Goal: Transaction & Acquisition: Book appointment/travel/reservation

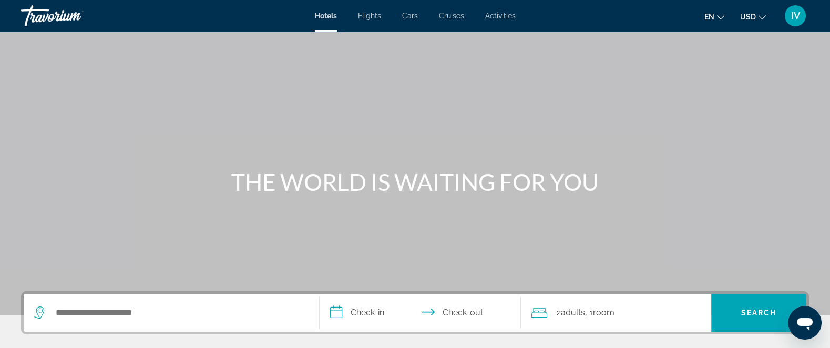
scroll to position [132, 0]
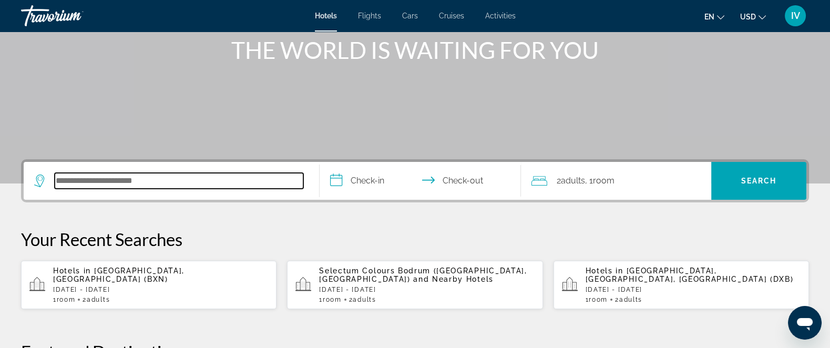
click at [143, 179] on input "Search hotel destination" at bounding box center [179, 181] width 249 height 16
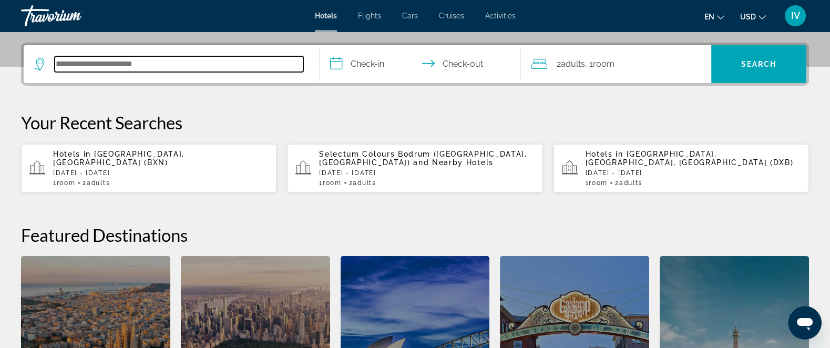
scroll to position [257, 0]
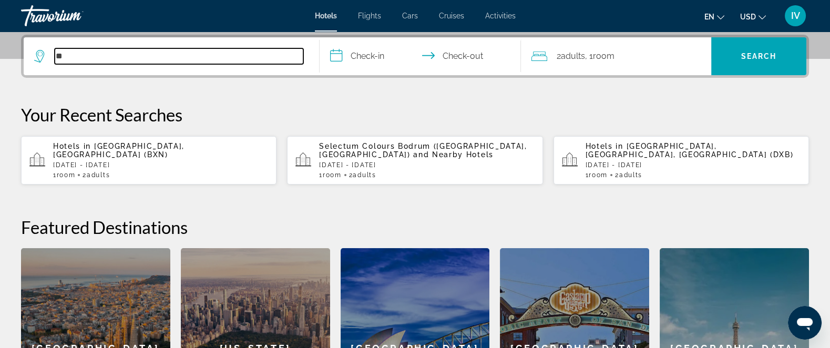
type input "*"
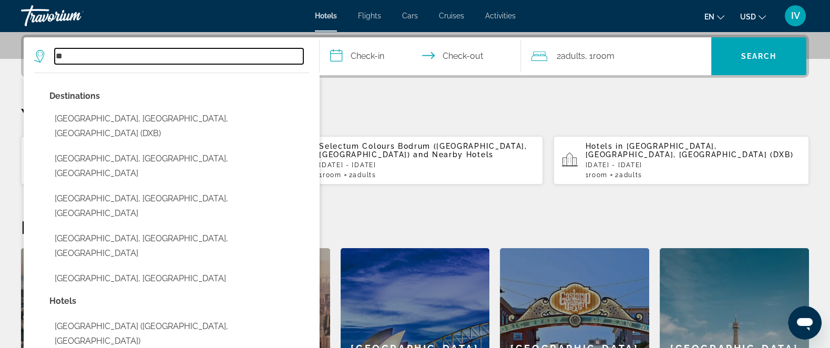
type input "*"
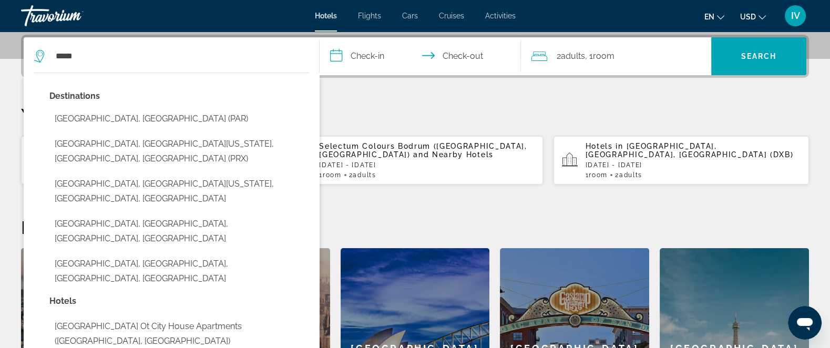
click at [93, 118] on button "[GEOGRAPHIC_DATA], [GEOGRAPHIC_DATA] (PAR)" at bounding box center [179, 119] width 260 height 20
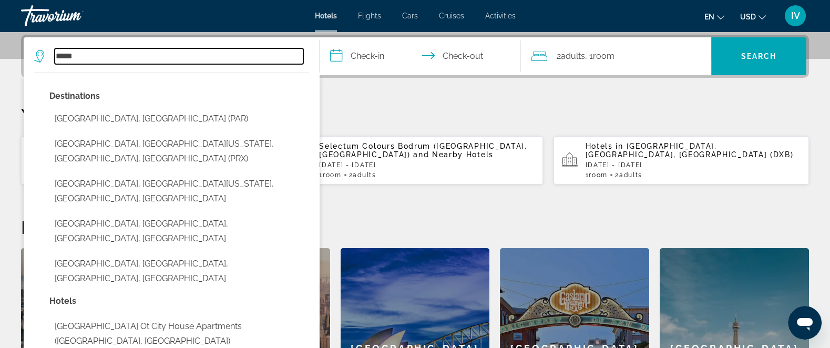
type input "**********"
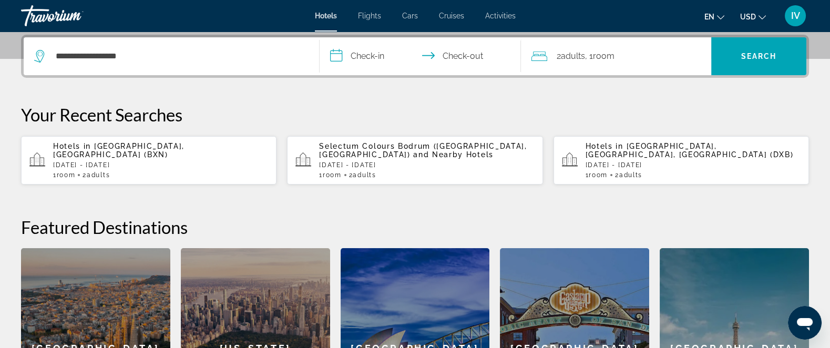
click at [378, 58] on input "**********" at bounding box center [422, 57] width 205 height 41
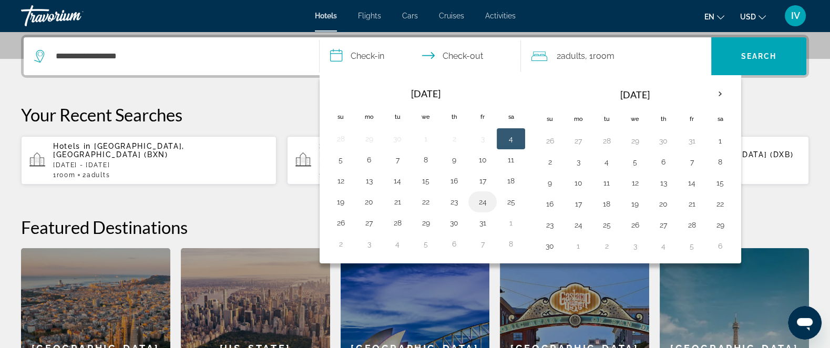
click at [478, 202] on button "24" at bounding box center [482, 201] width 17 height 15
click at [508, 202] on button "25" at bounding box center [510, 201] width 17 height 15
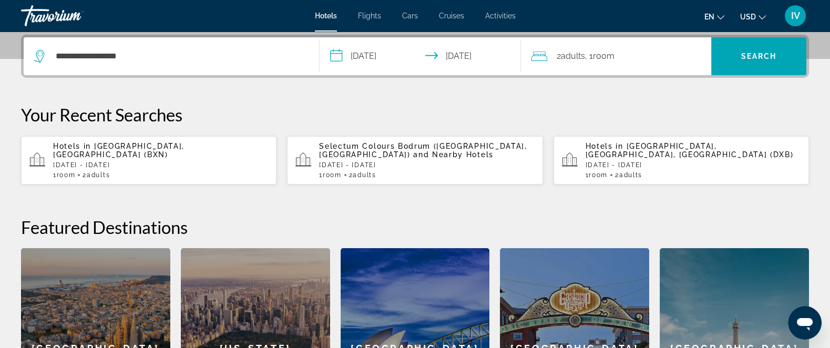
click at [487, 64] on input "**********" at bounding box center [422, 57] width 205 height 41
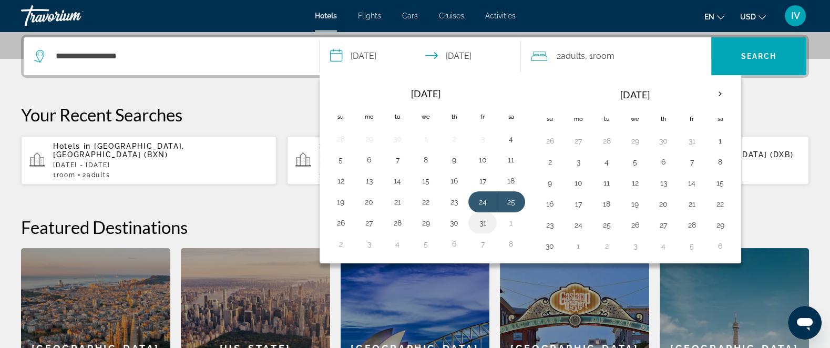
click at [481, 220] on button "31" at bounding box center [482, 223] width 17 height 15
click at [478, 196] on button "24" at bounding box center [482, 201] width 17 height 15
type input "**********"
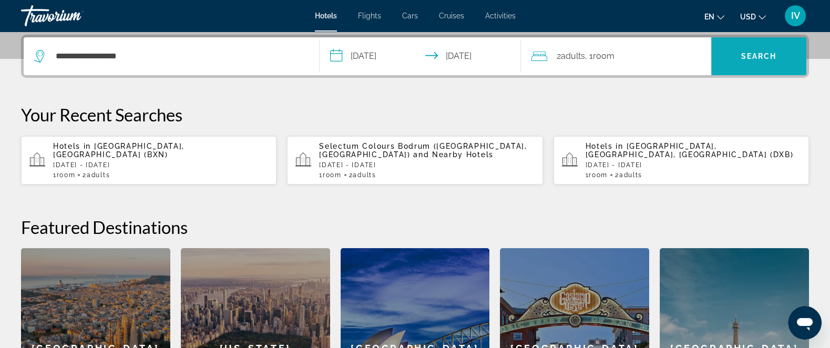
click at [783, 66] on span "Search" at bounding box center [758, 56] width 95 height 25
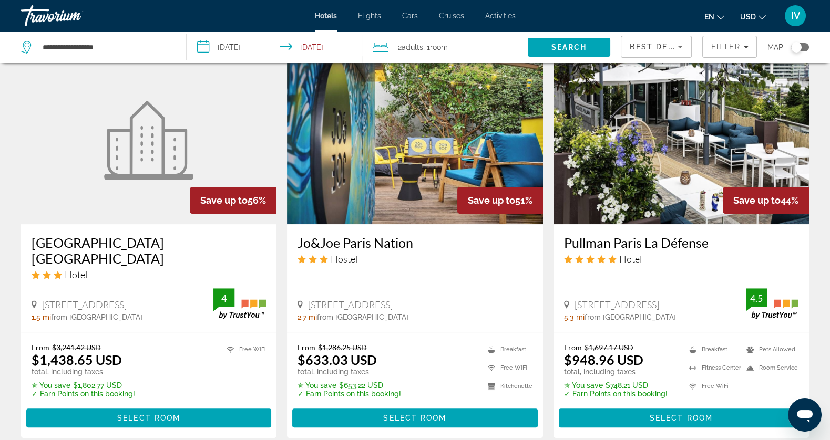
scroll to position [845, 0]
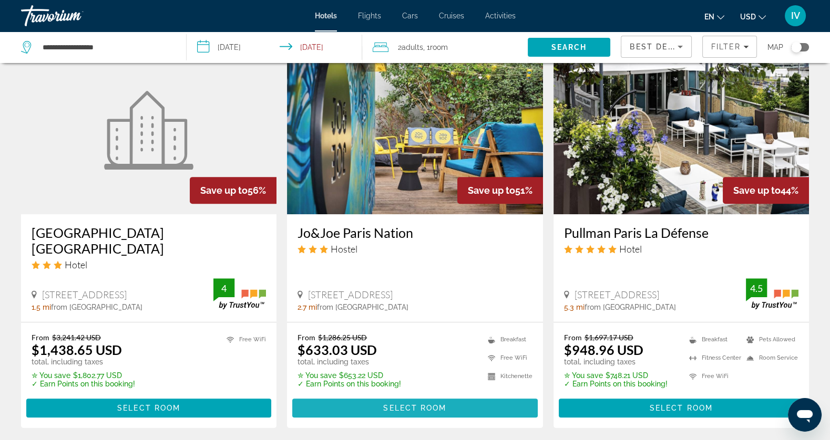
click at [423, 347] on span "Main content" at bounding box center [414, 408] width 245 height 25
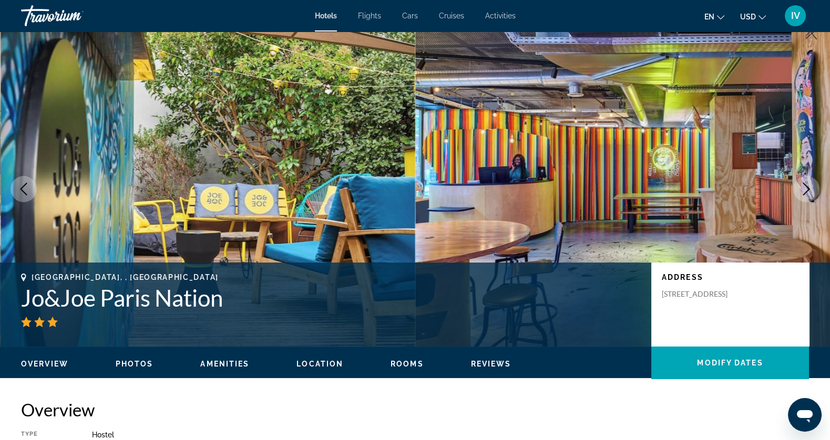
click at [806, 183] on icon "Next image" at bounding box center [806, 189] width 13 height 13
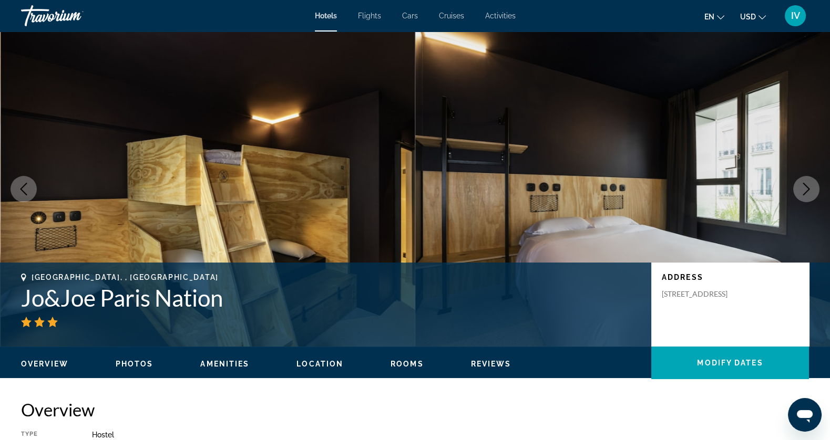
click at [806, 183] on icon "Next image" at bounding box center [806, 189] width 13 height 13
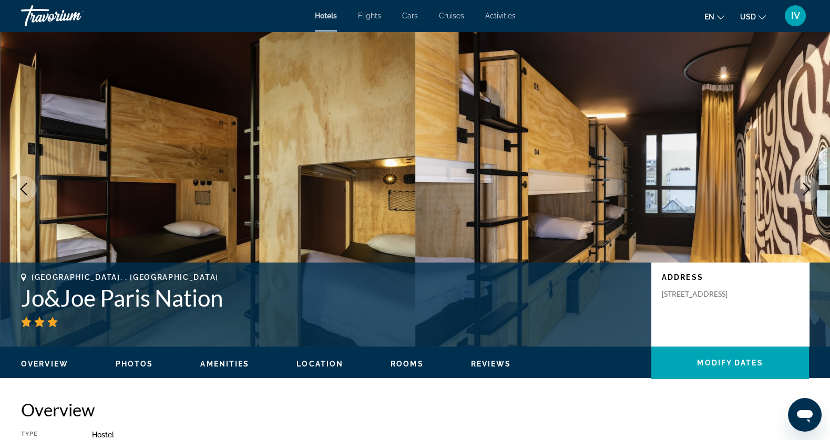
click at [806, 183] on icon "Next image" at bounding box center [806, 189] width 13 height 13
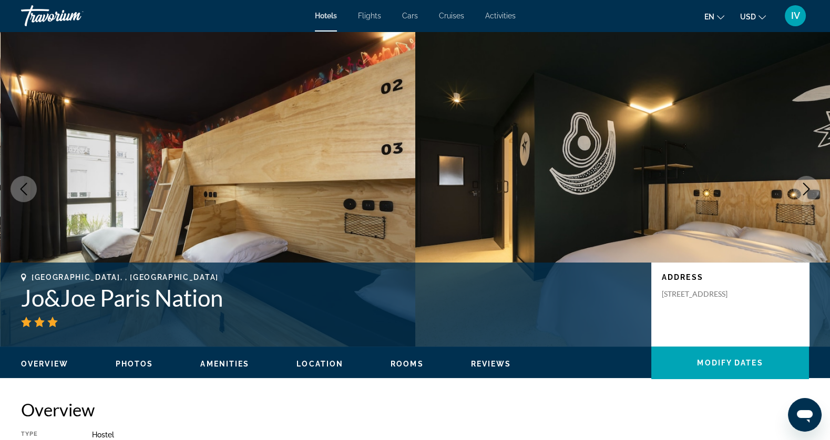
click at [806, 183] on icon "Next image" at bounding box center [806, 189] width 13 height 13
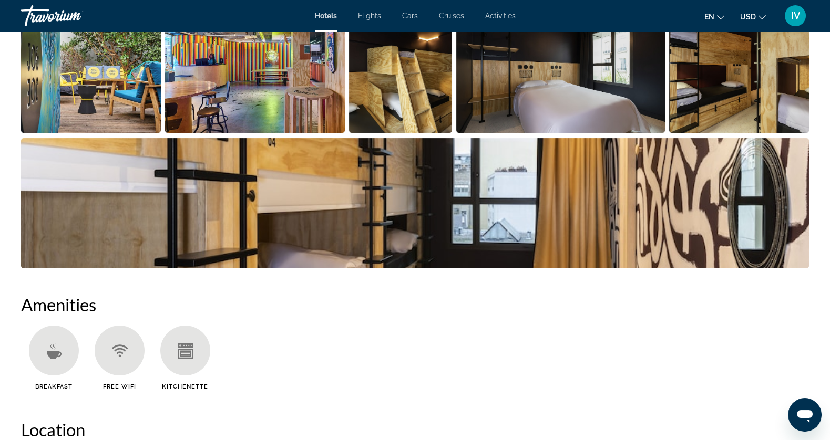
scroll to position [198, 0]
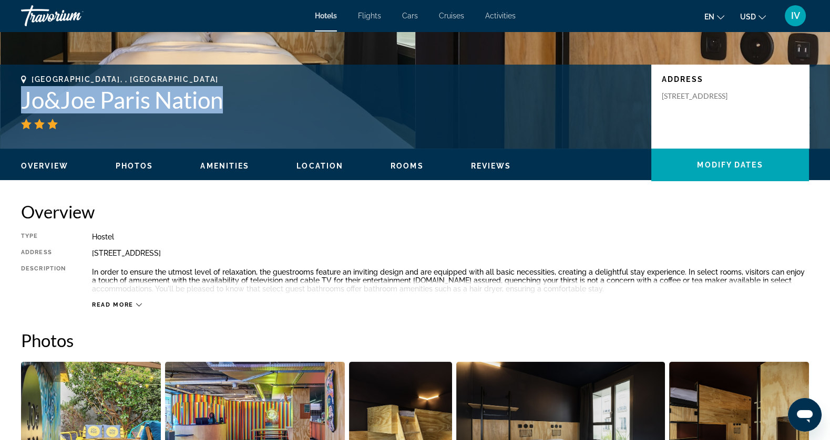
drag, startPoint x: 232, startPoint y: 108, endPoint x: 48, endPoint y: 108, distance: 184.0
click at [12, 107] on div "[GEOGRAPHIC_DATA], , [GEOGRAPHIC_DATA] Jo&Joe Paris Nation Address [STREET_ADDR…" at bounding box center [415, 106] width 830 height 63
copy h1 "Jo&Joe Paris Nation"
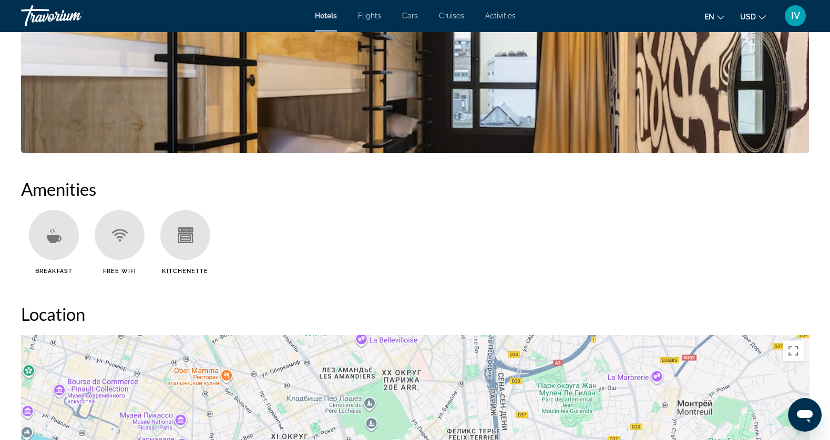
scroll to position [0, 0]
